Goal: Find specific page/section: Find specific page/section

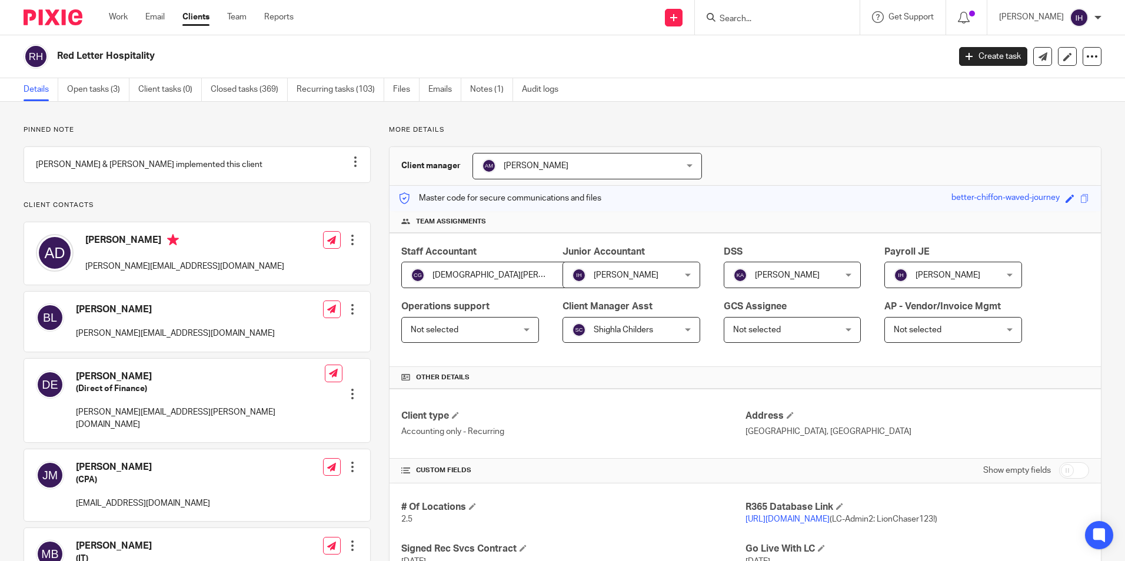
click at [711, 27] on div at bounding box center [777, 17] width 165 height 35
click at [732, 21] on input "Search" at bounding box center [771, 19] width 106 height 11
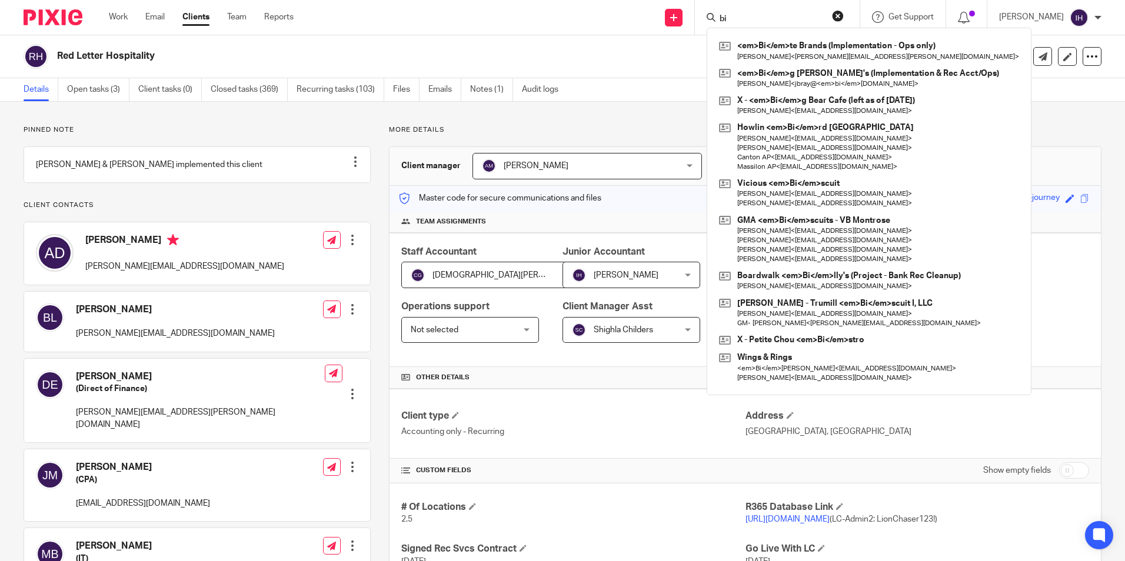
type input "b"
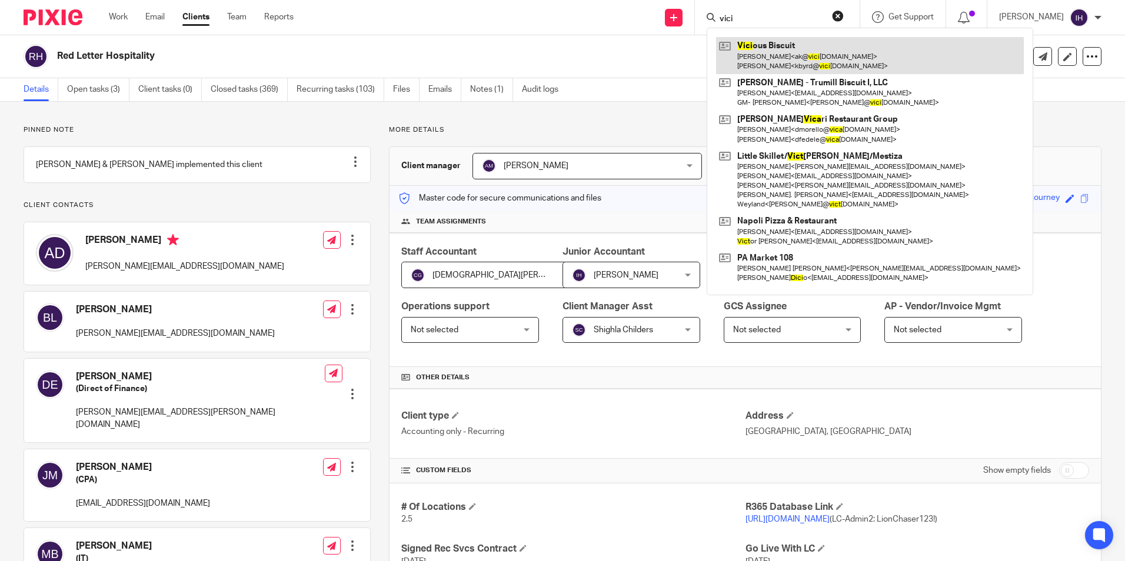
type input "vici"
click at [756, 39] on link at bounding box center [870, 55] width 308 height 36
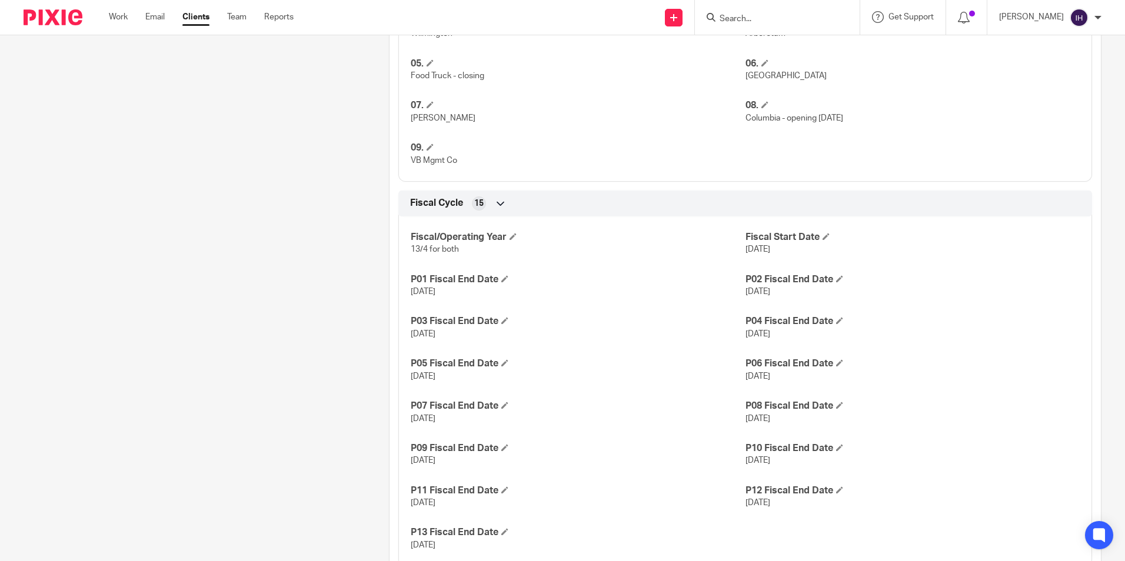
scroll to position [706, 0]
